Goal: Information Seeking & Learning: Learn about a topic

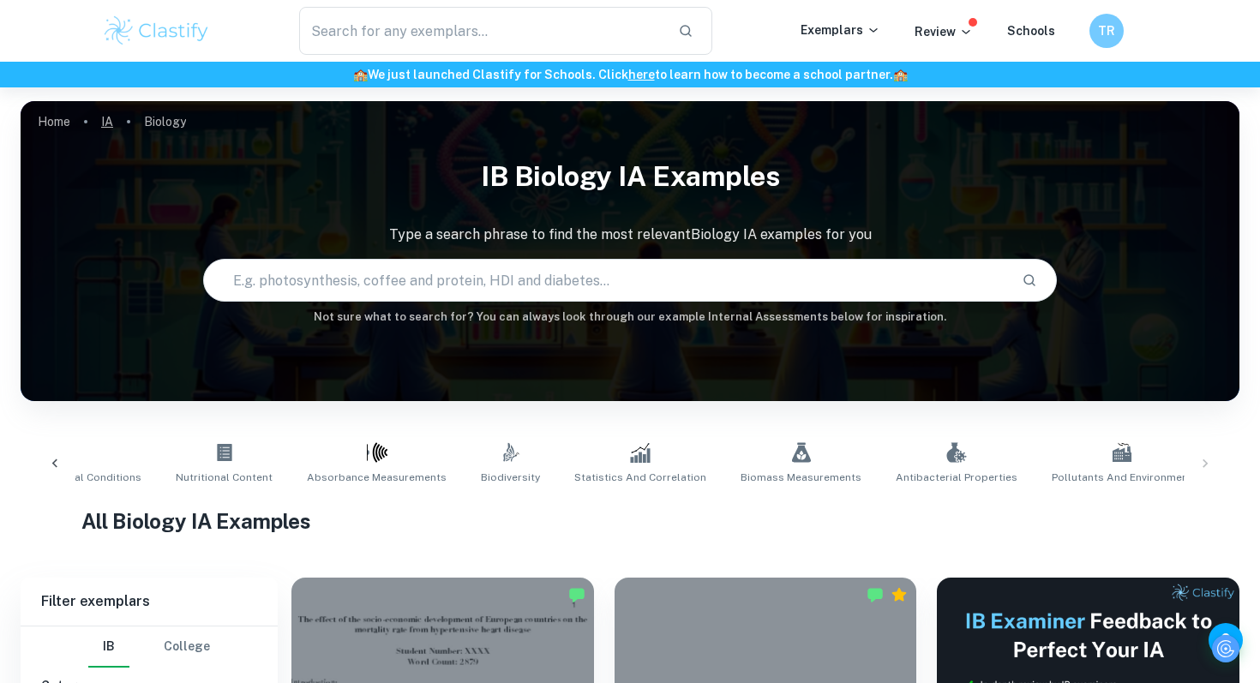
click at [112, 120] on link "IA" at bounding box center [107, 122] width 12 height 24
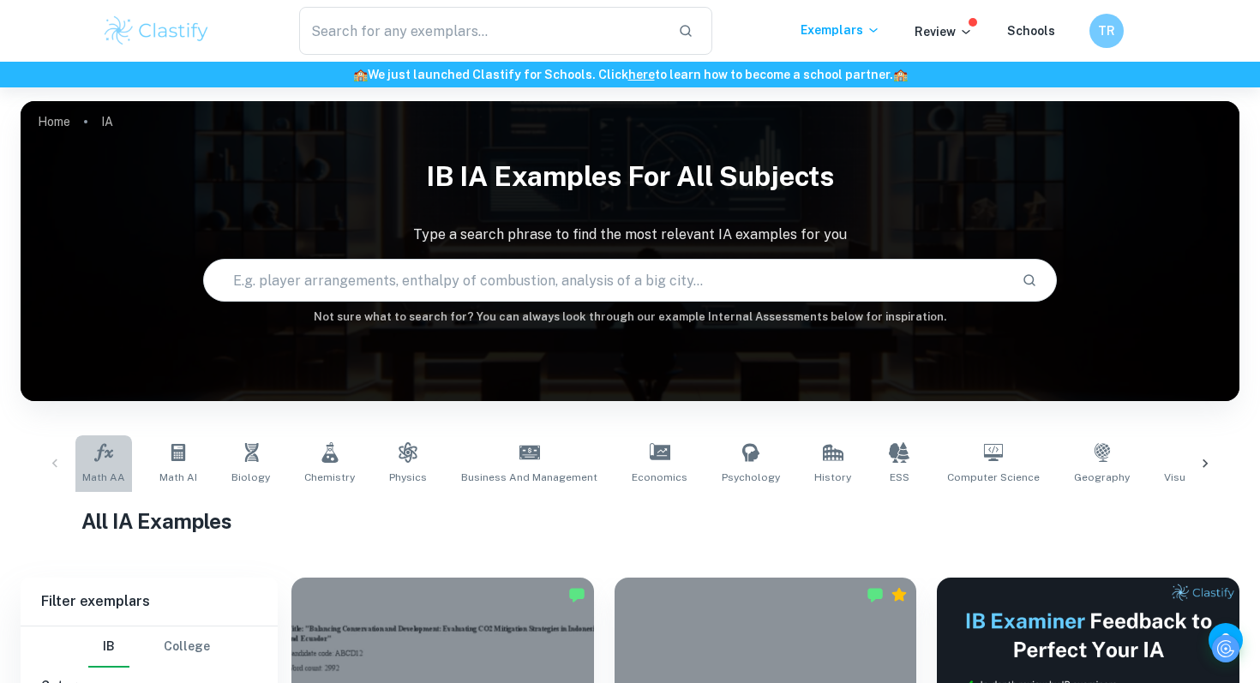
click at [121, 464] on link "Math AA" at bounding box center [103, 463] width 57 height 57
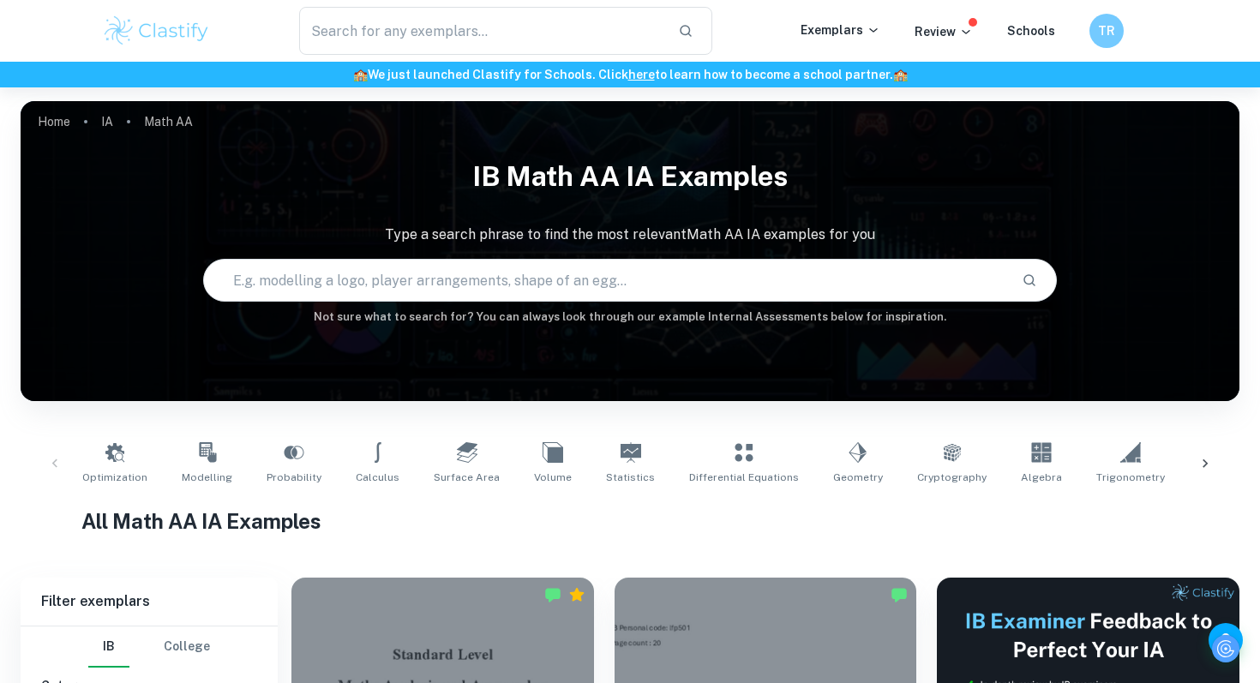
scroll to position [129, 0]
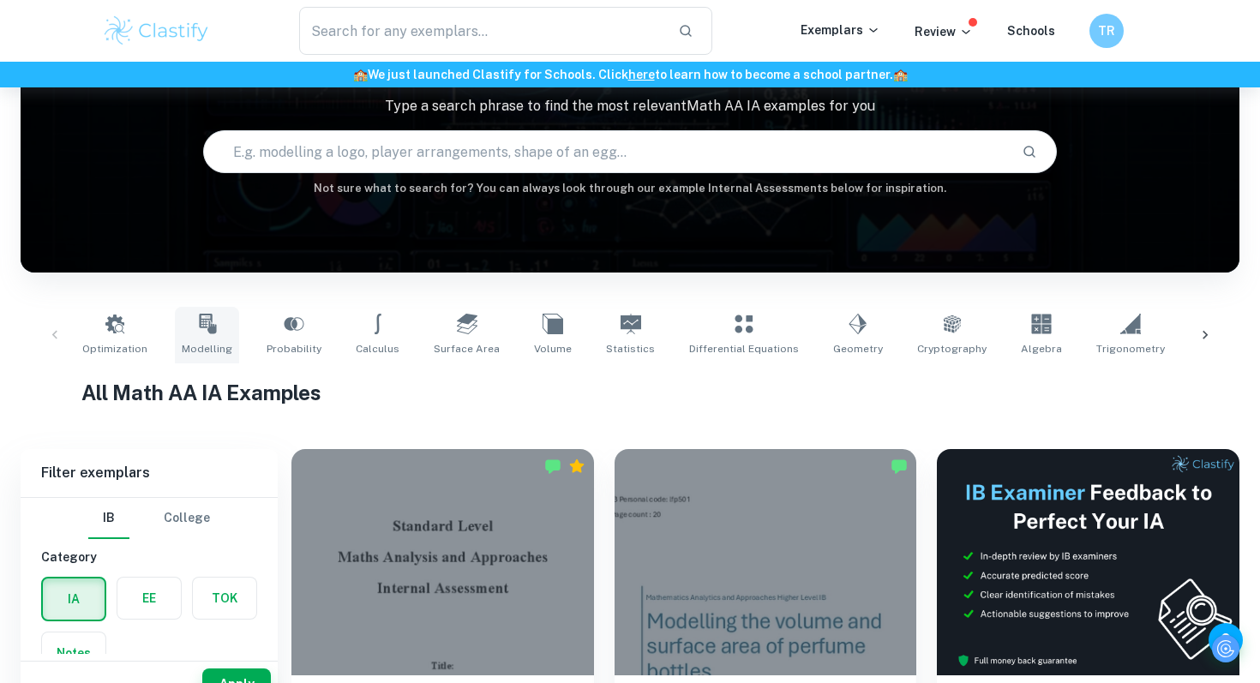
click at [207, 334] on link "Modelling" at bounding box center [207, 335] width 64 height 57
type input "Modelling"
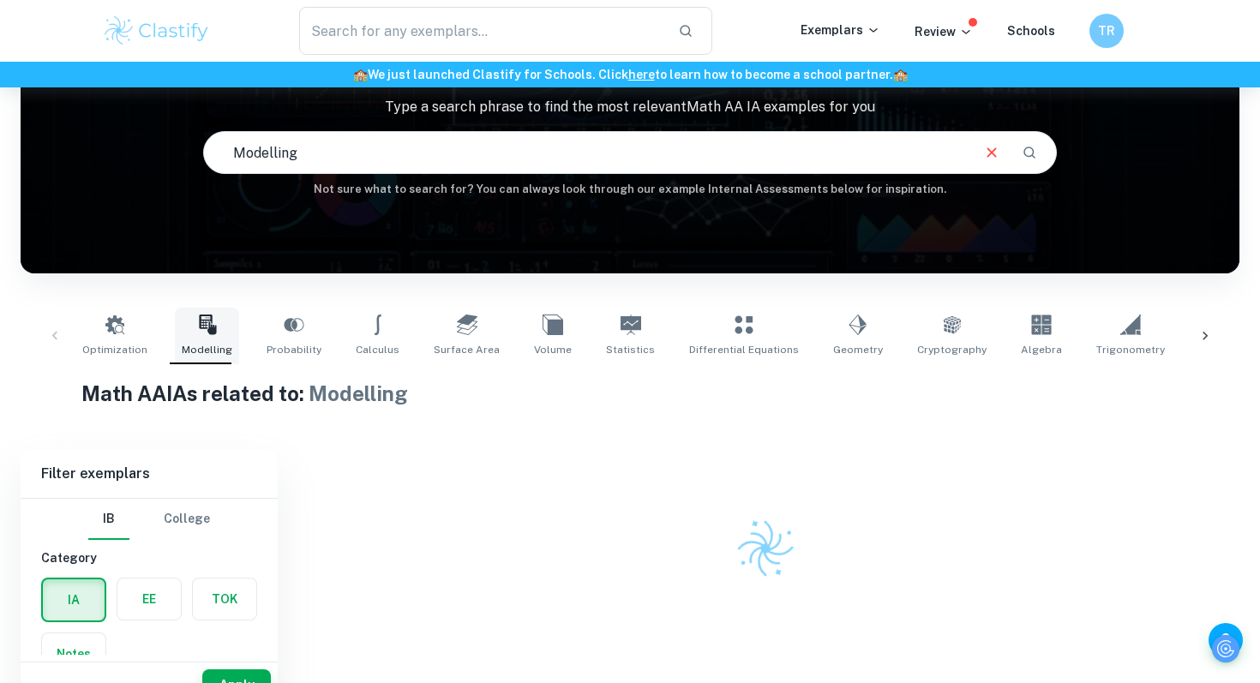
scroll to position [152, 0]
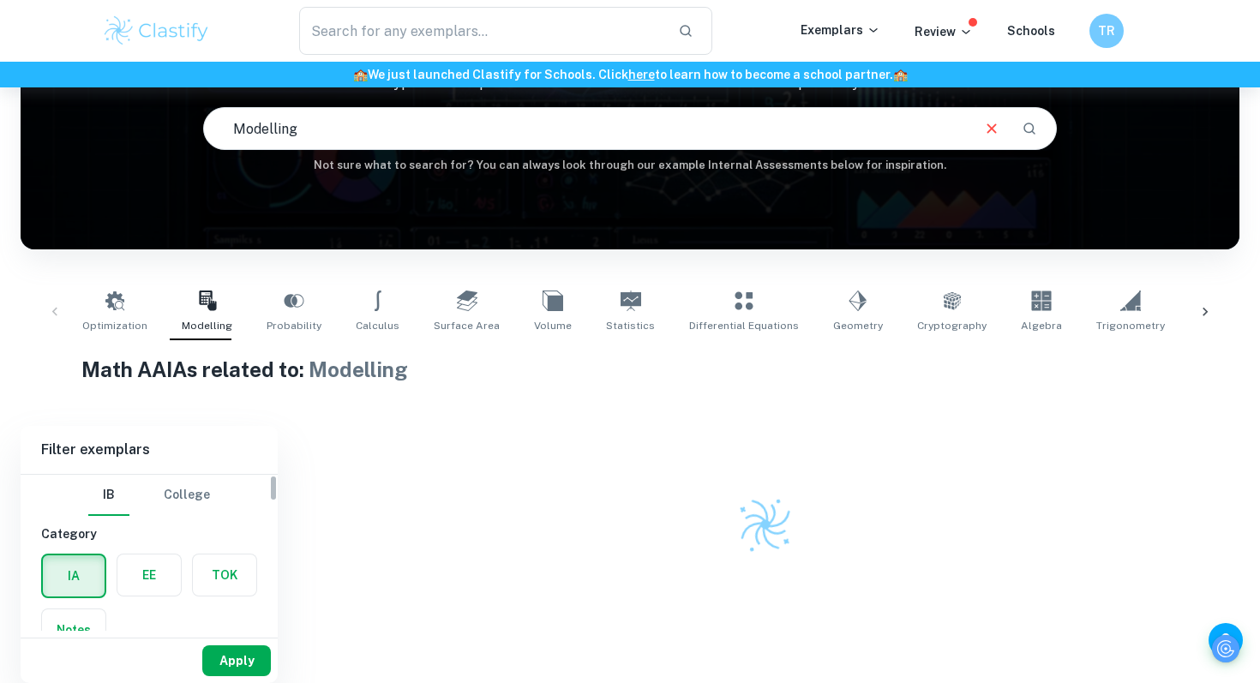
click at [257, 665] on button "Apply" at bounding box center [236, 661] width 69 height 31
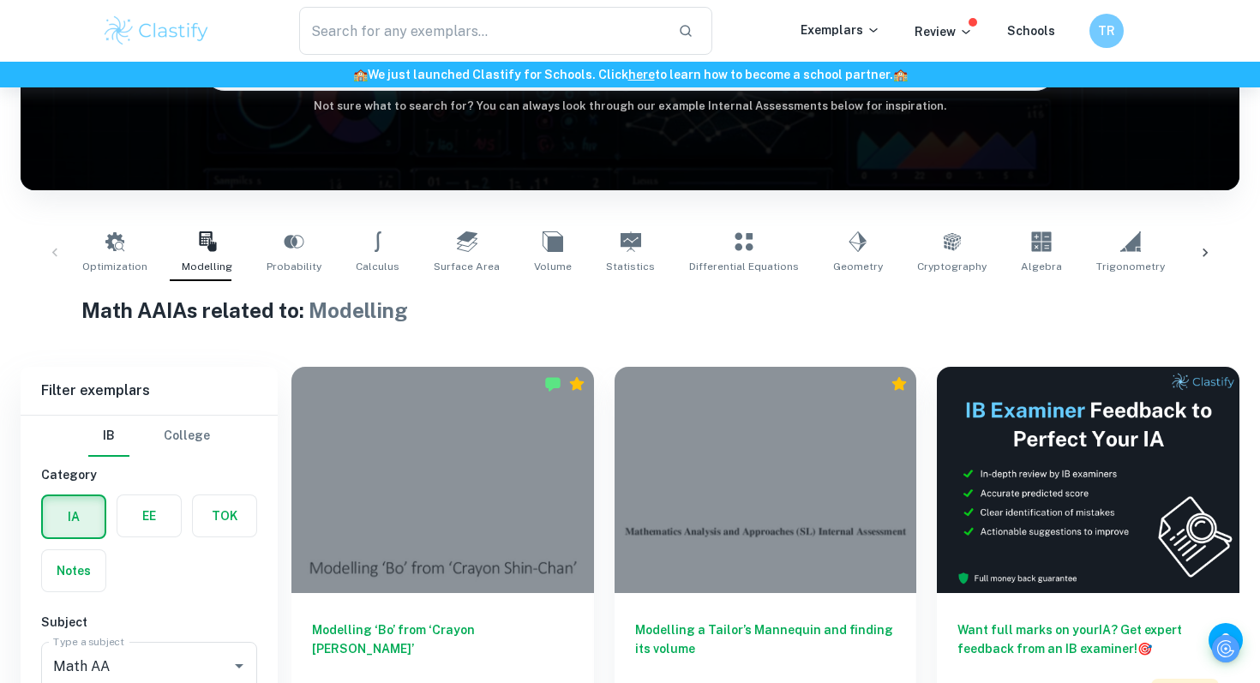
scroll to position [183, 0]
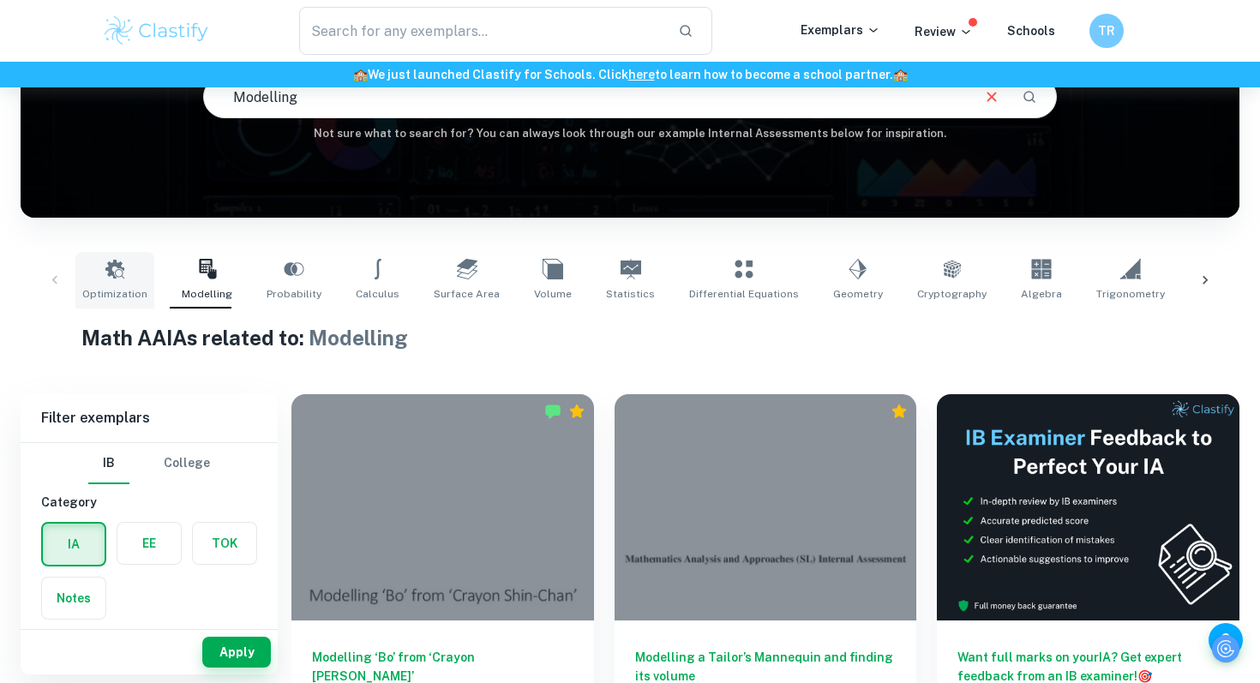
click at [115, 291] on span "Optimization" at bounding box center [114, 293] width 65 height 15
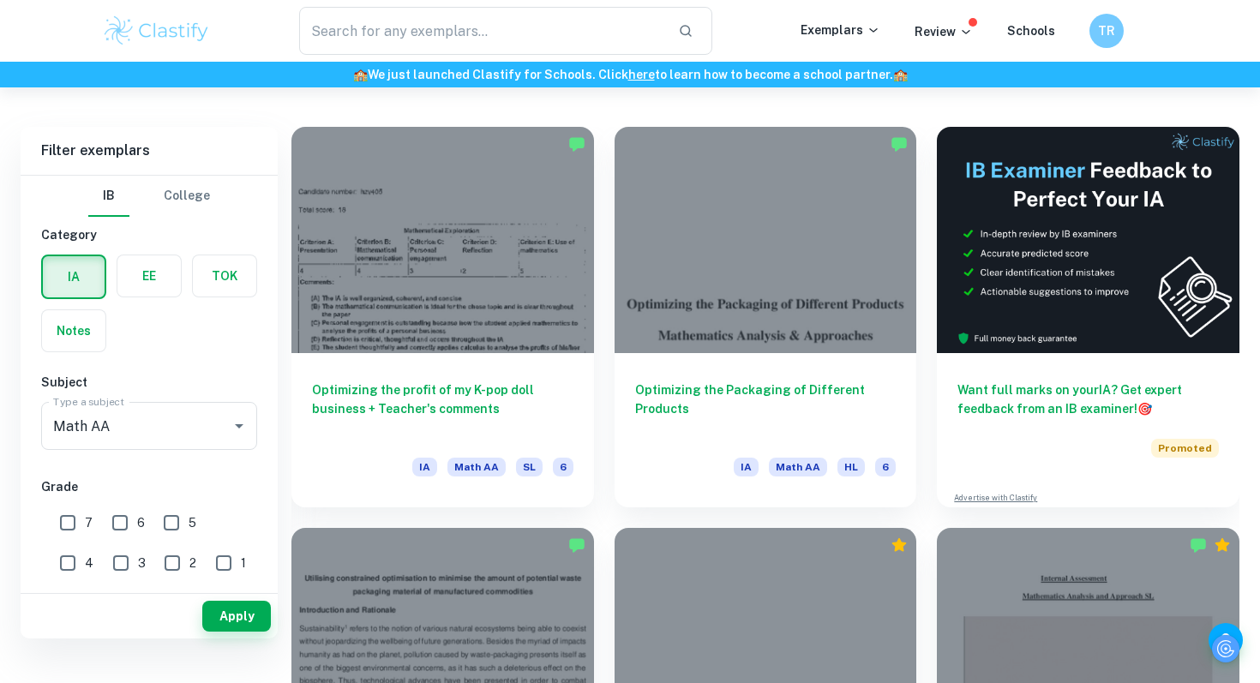
scroll to position [459, 0]
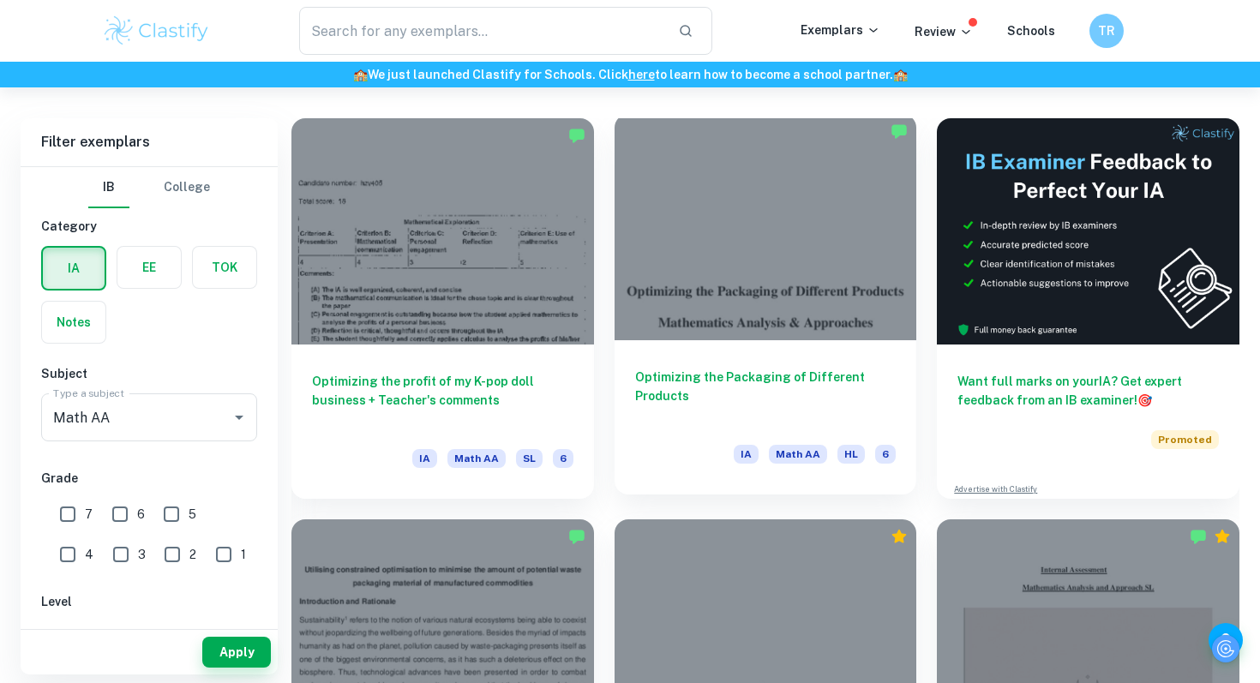
click at [771, 301] on div at bounding box center [766, 227] width 303 height 226
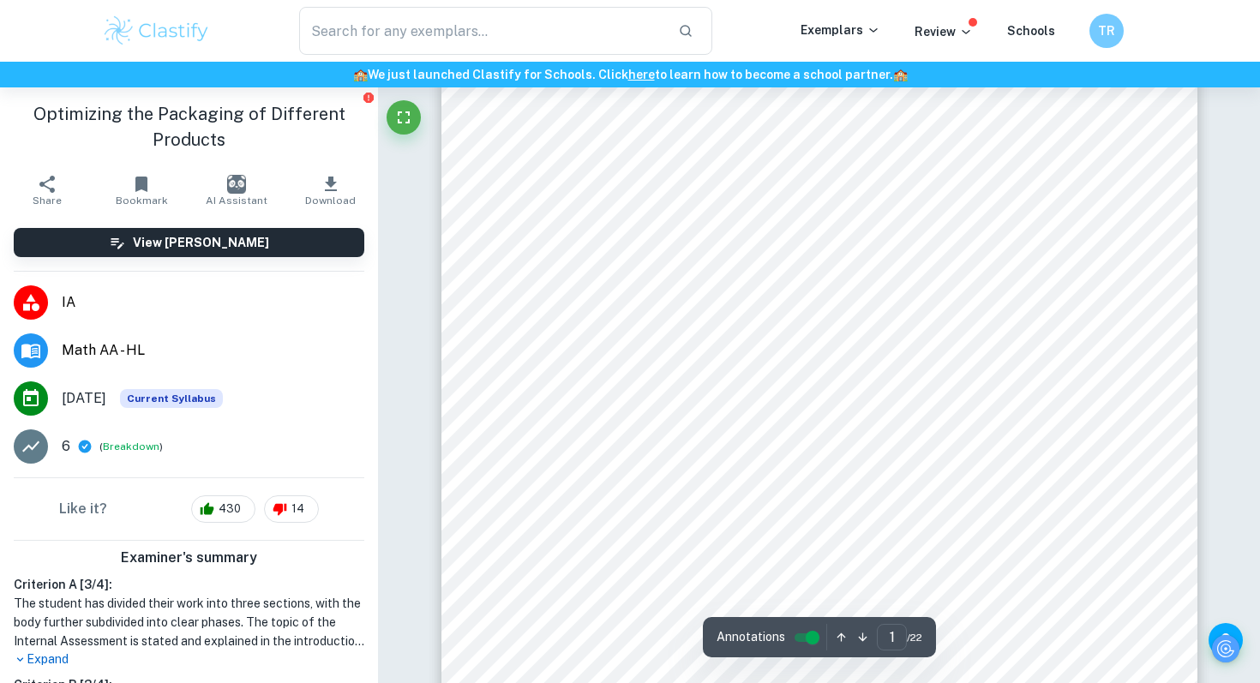
scroll to position [239, 0]
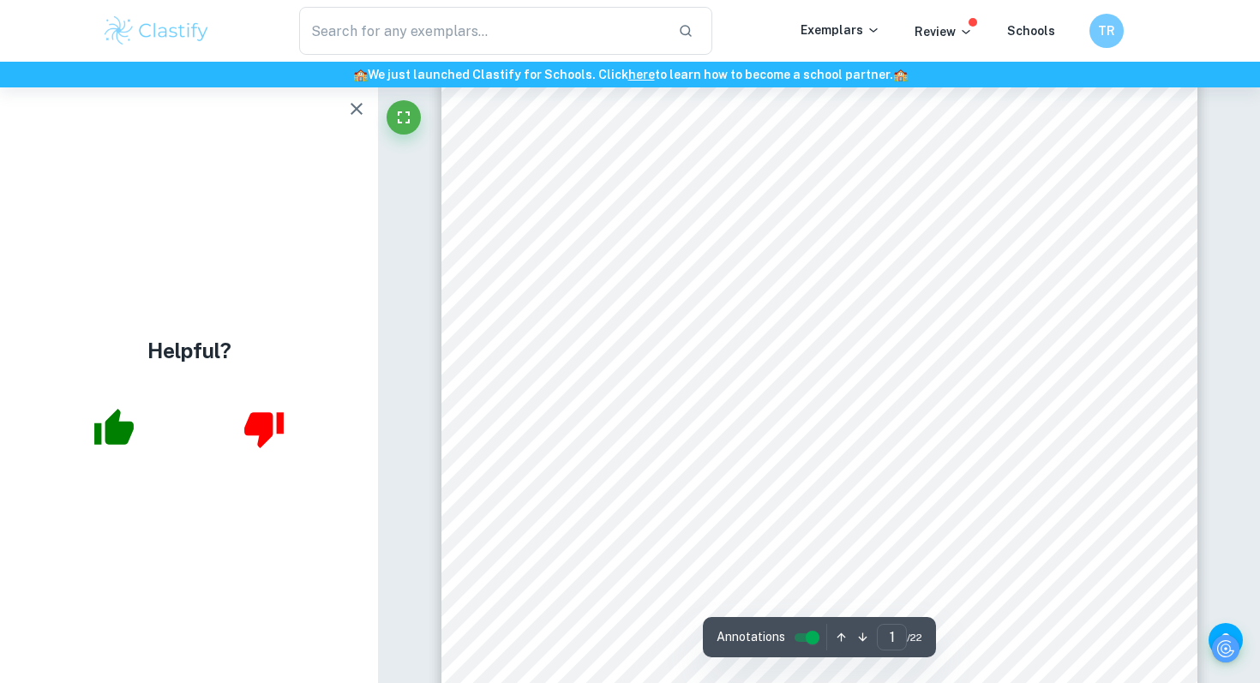
click at [640, 365] on div "Optimizing the Packaging of Different Products Mathematics Analysis & Approache…" at bounding box center [819, 354] width 756 height 978
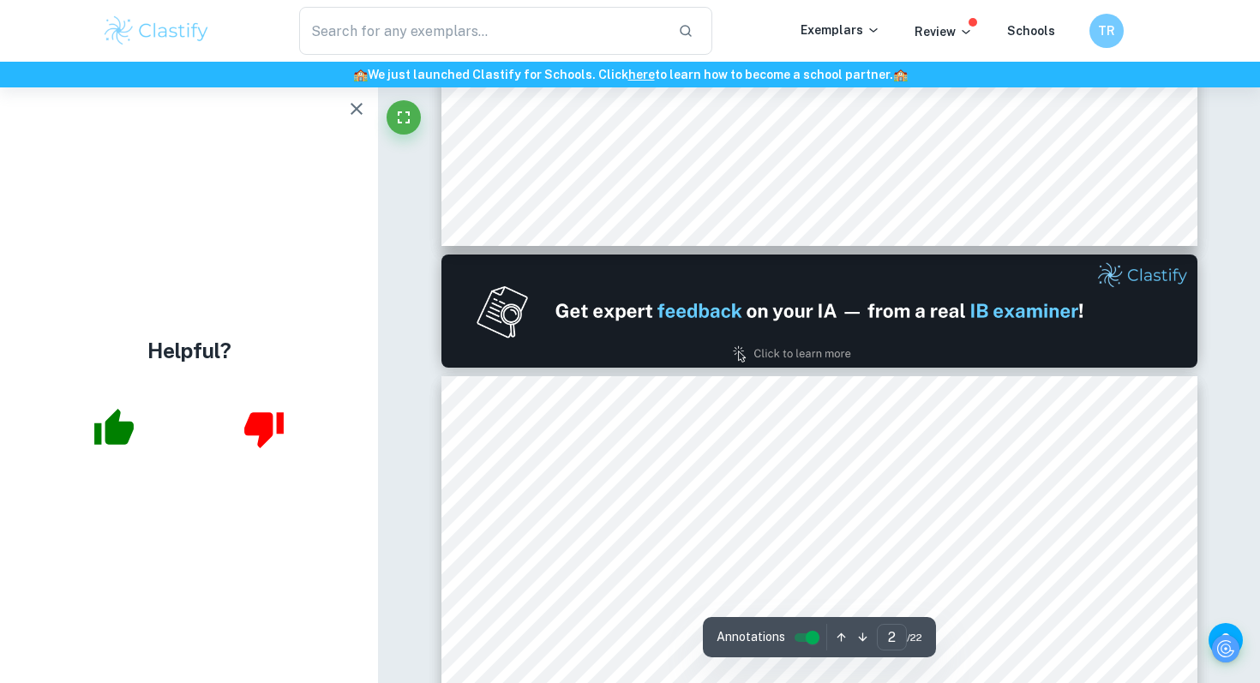
type input "1"
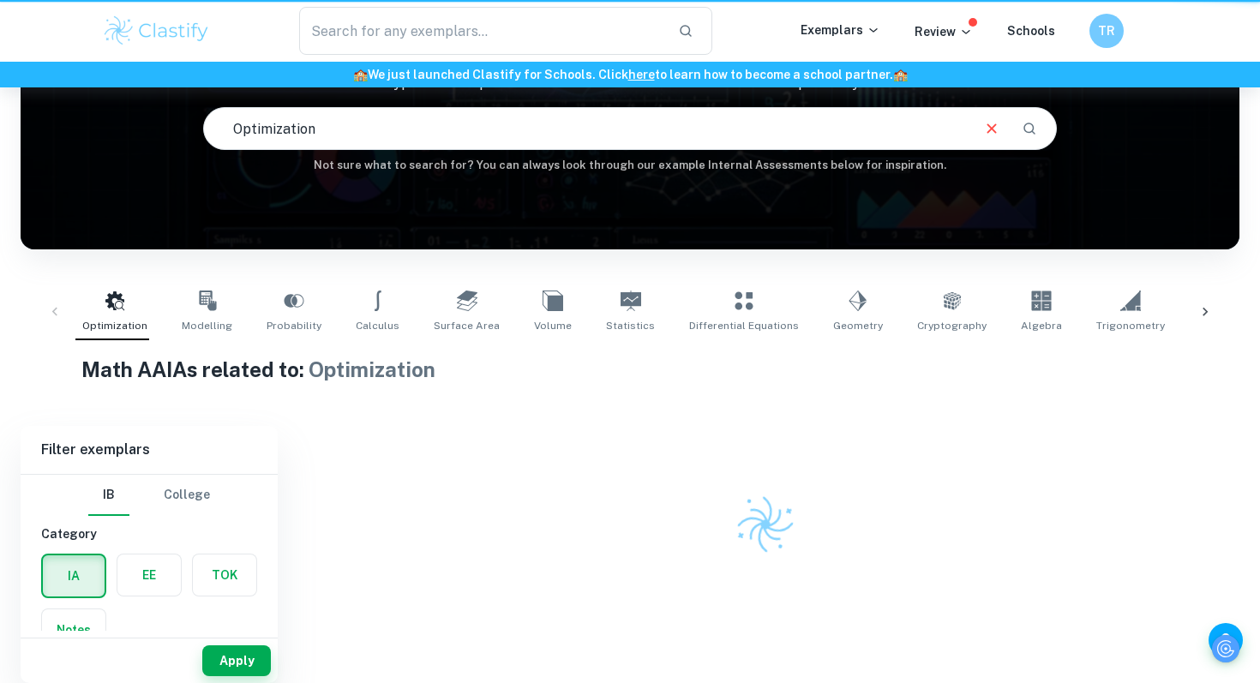
scroll to position [152, 0]
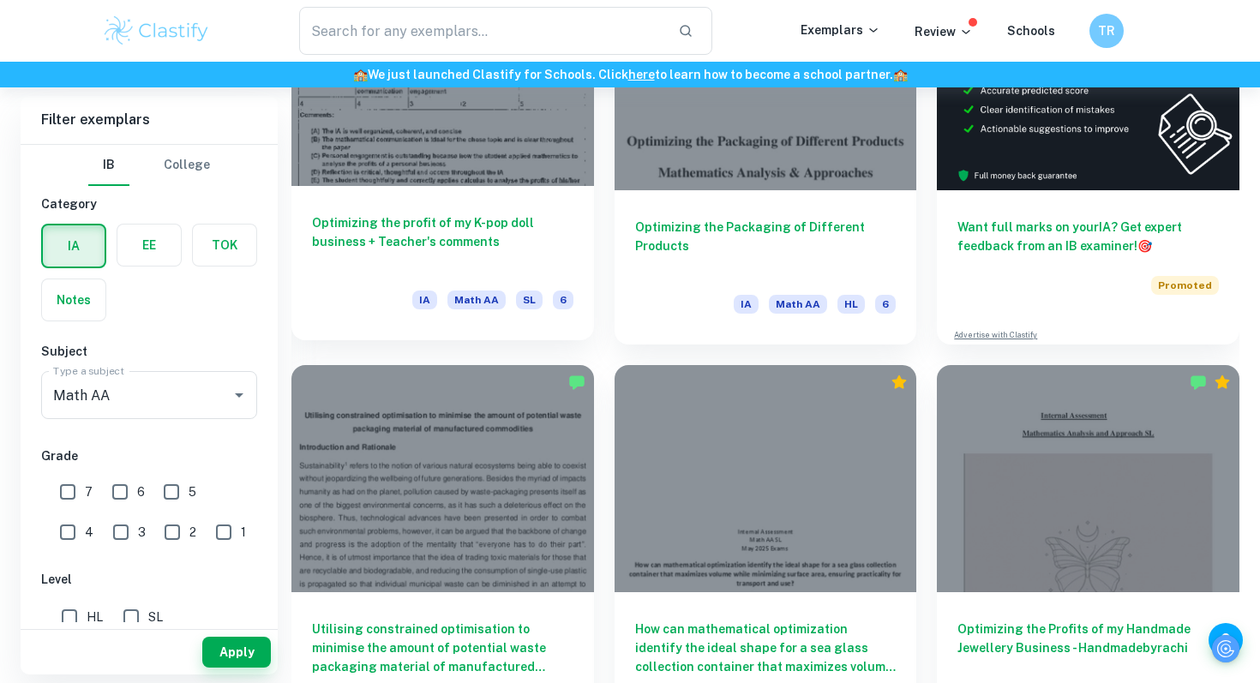
type input "Modelling"
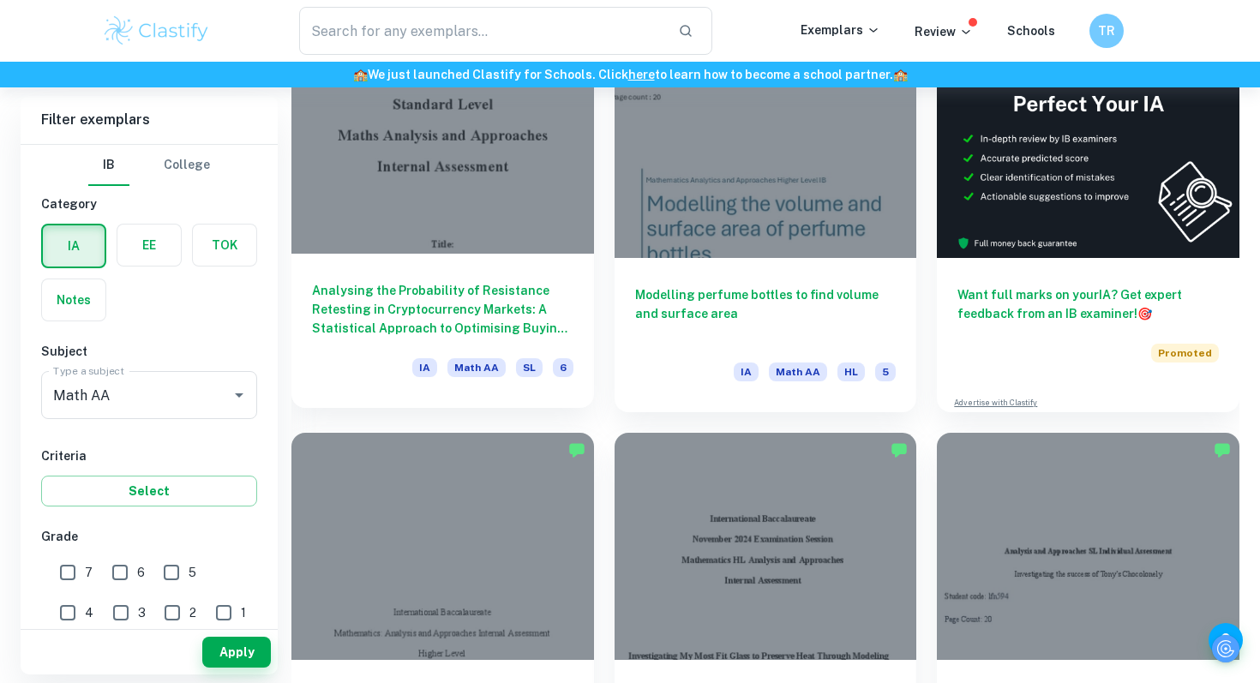
scroll to position [547, 0]
click at [493, 305] on h6 "Analysing the Probability of Resistance Retesting in Cryptocurrency Markets: A …" at bounding box center [442, 308] width 261 height 57
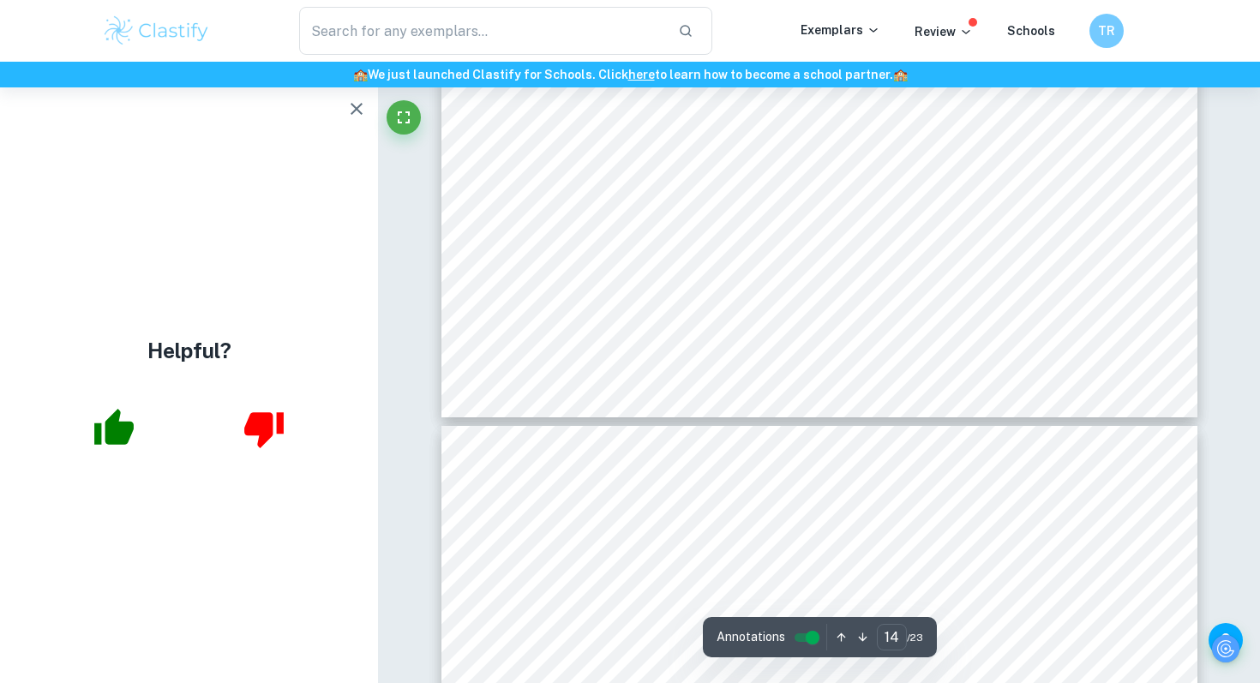
scroll to position [15211, 0]
type input "15"
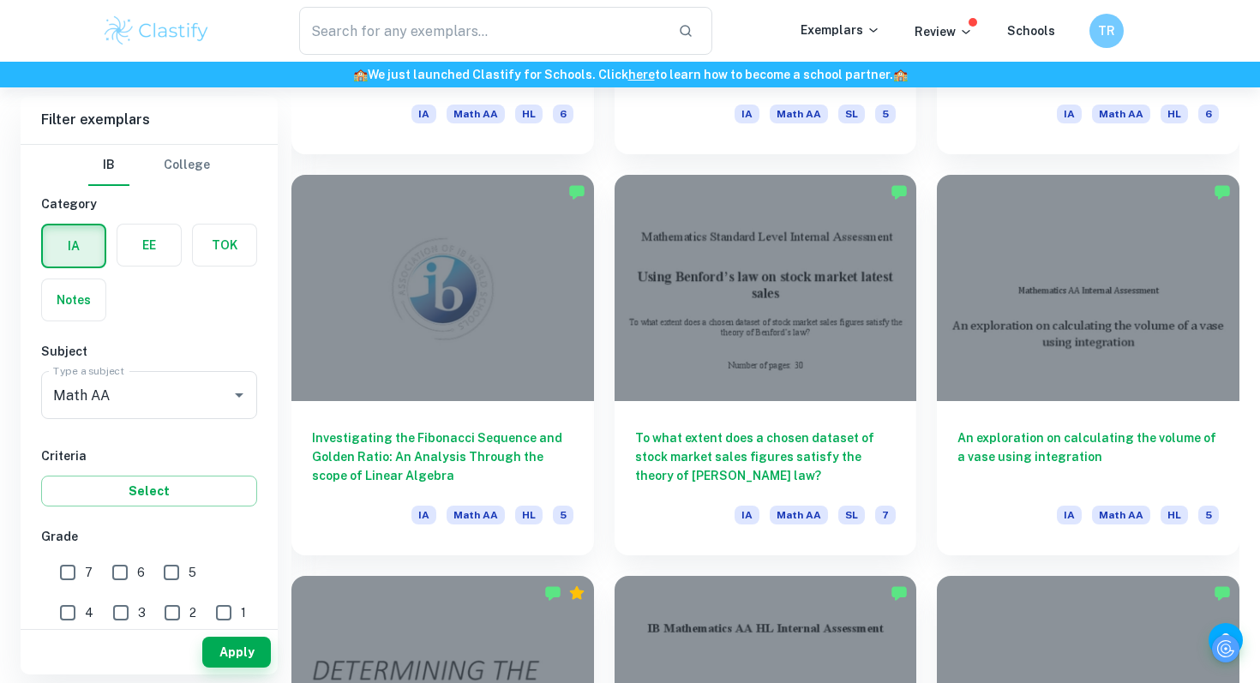
scroll to position [2814, 0]
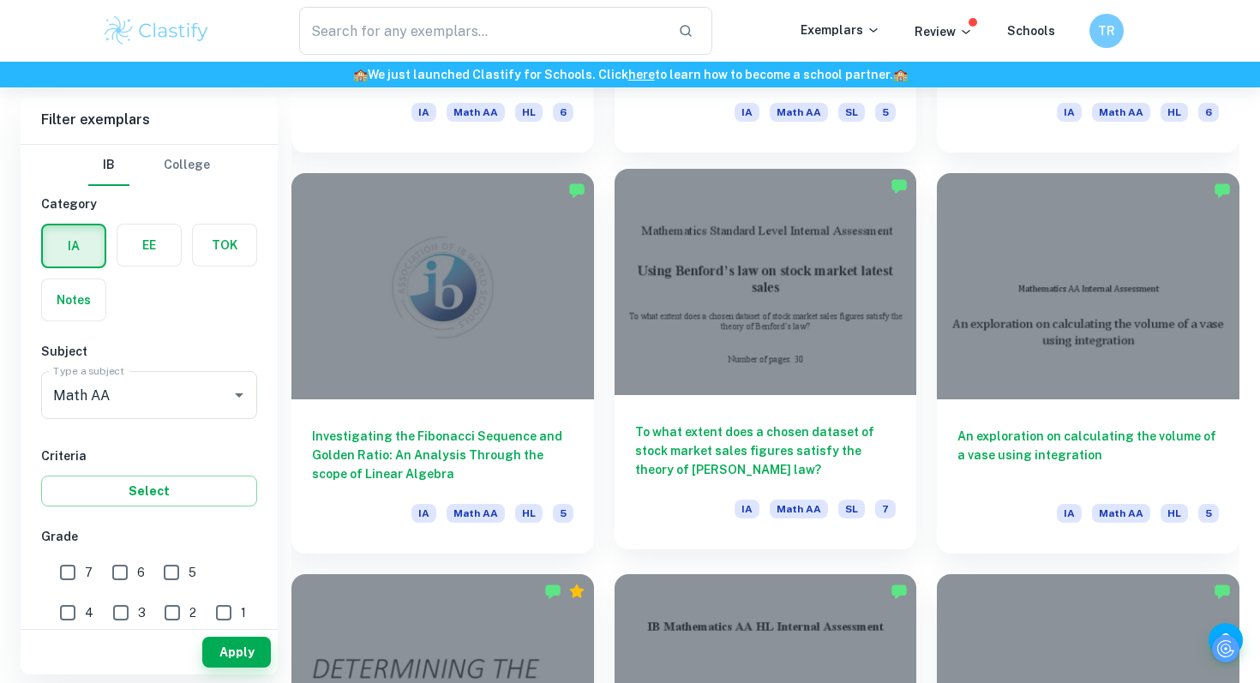
click at [724, 436] on h6 "To what extent does a chosen dataset of stock market sales figures satisfy the …" at bounding box center [765, 451] width 261 height 57
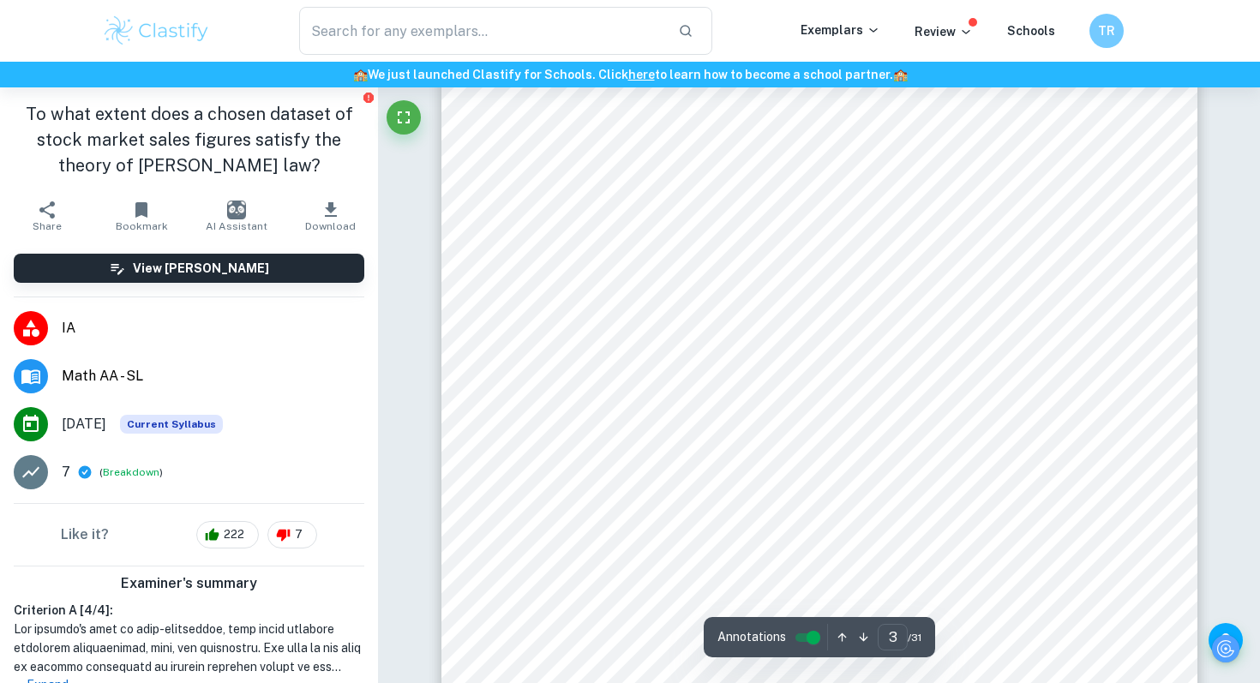
type input "2"
